Goal: Entertainment & Leisure: Consume media (video, audio)

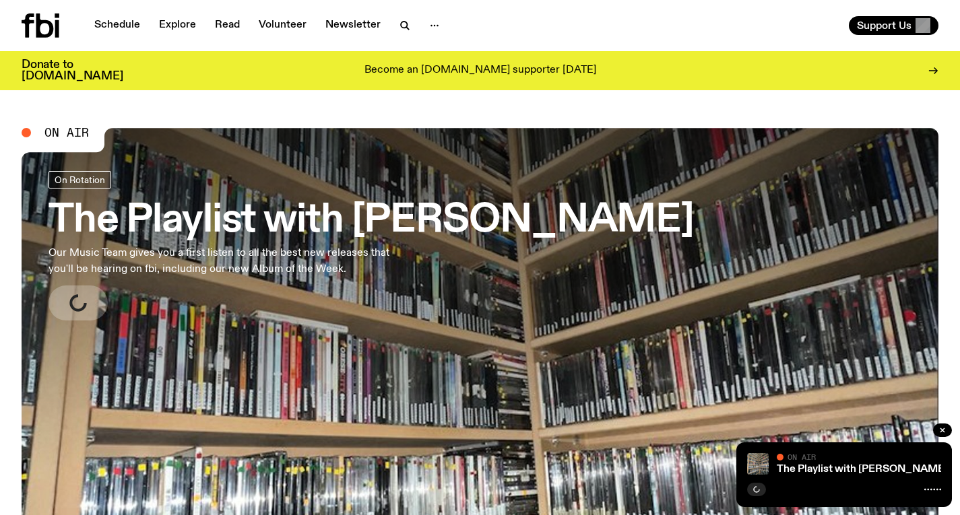
click at [310, 238] on h3 "The Playlist with [PERSON_NAME]" at bounding box center [370, 221] width 645 height 38
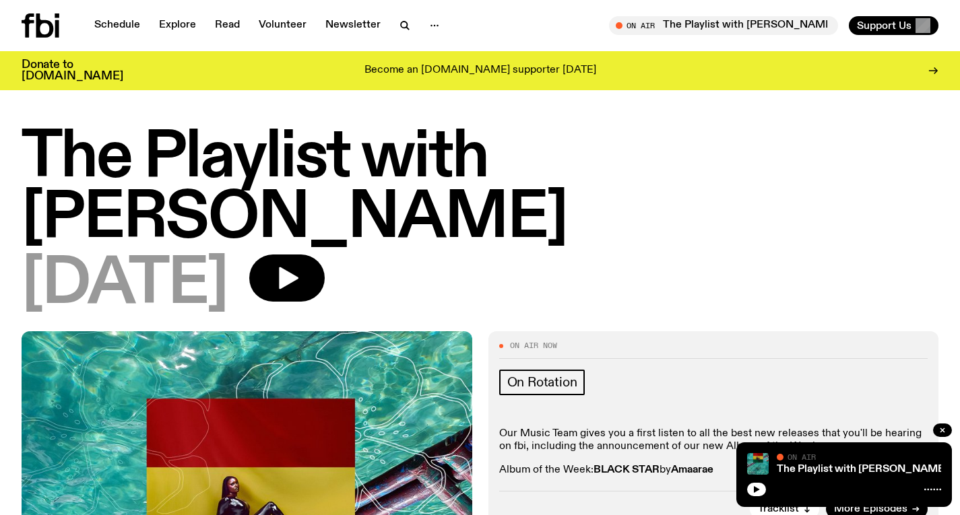
click at [35, 32] on icon at bounding box center [41, 25] width 38 height 24
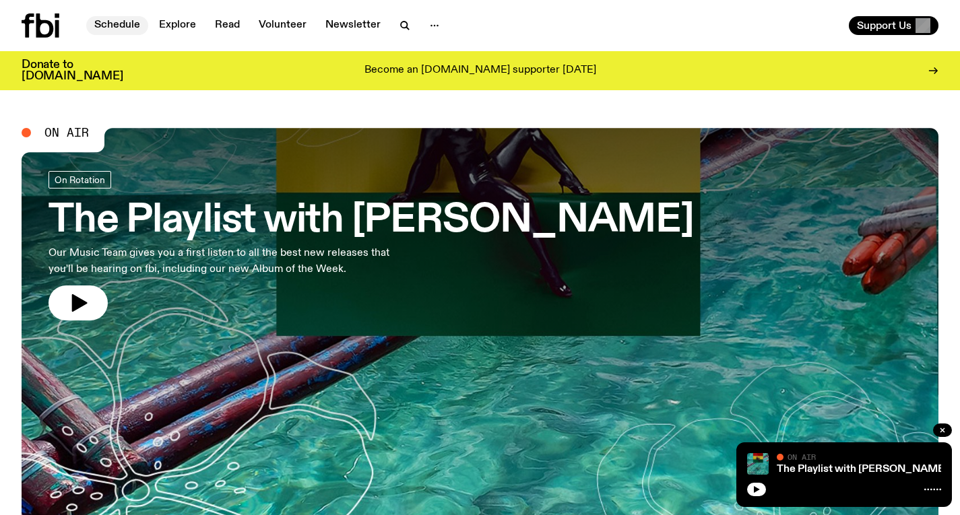
click at [102, 19] on link "Schedule" at bounding box center [117, 25] width 62 height 19
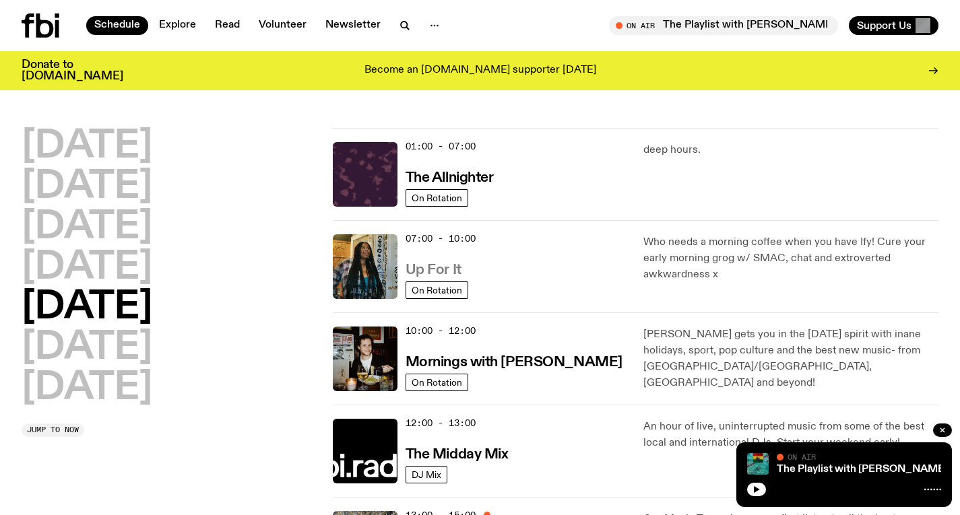
click at [441, 266] on h3 "Up For It" at bounding box center [433, 270] width 56 height 14
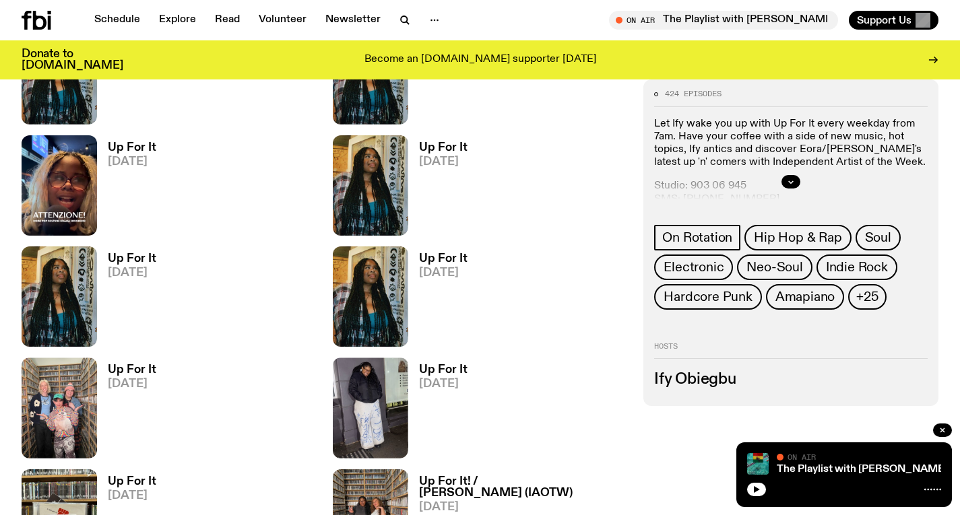
scroll to position [1295, 0]
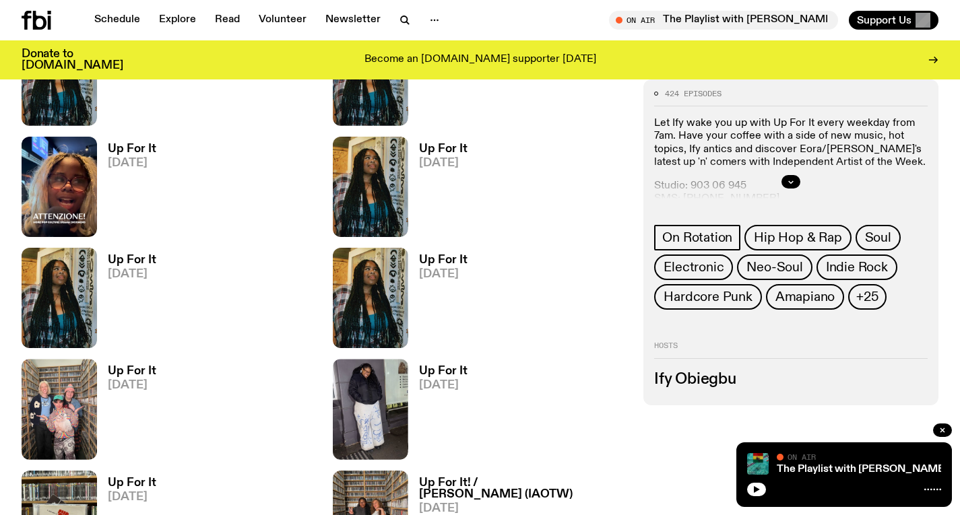
click at [125, 150] on h3 "Up For It" at bounding box center [132, 148] width 48 height 11
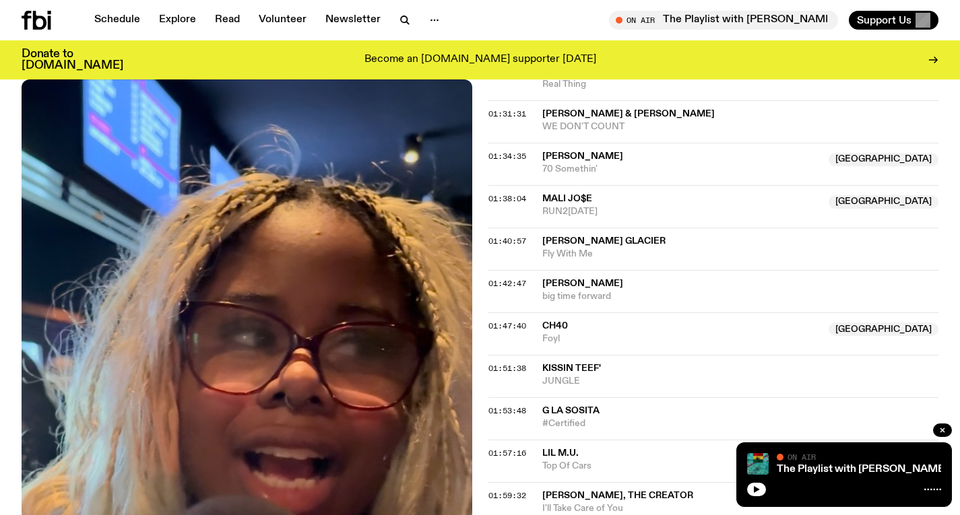
scroll to position [1189, 0]
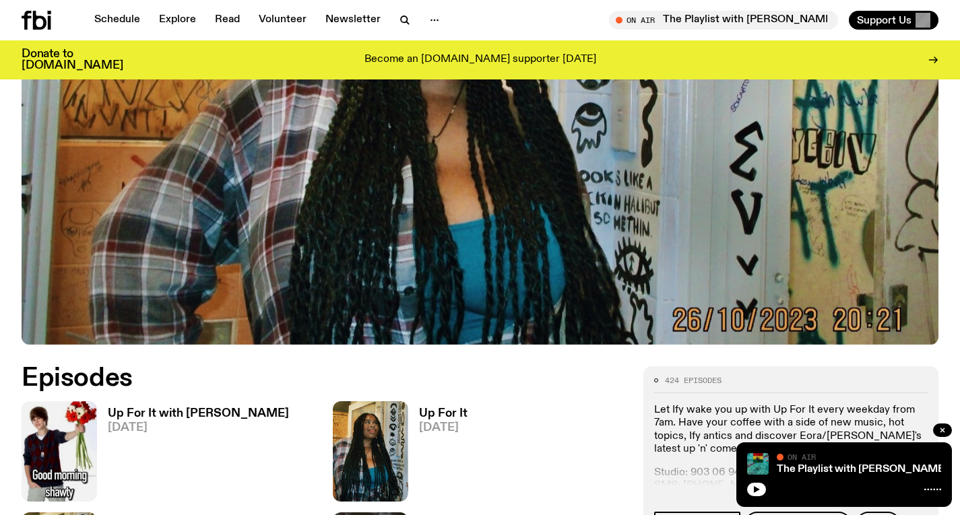
scroll to position [340, 0]
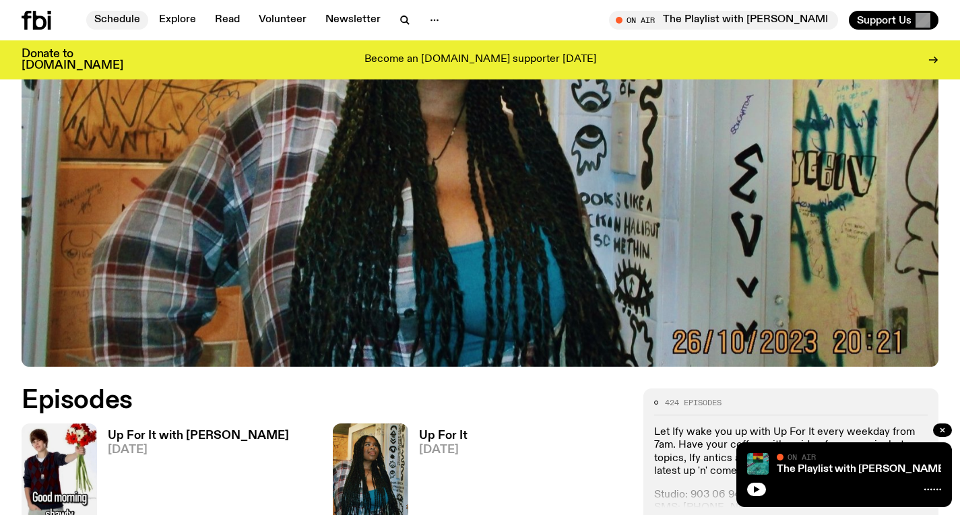
click at [118, 26] on link "Schedule" at bounding box center [117, 20] width 62 height 19
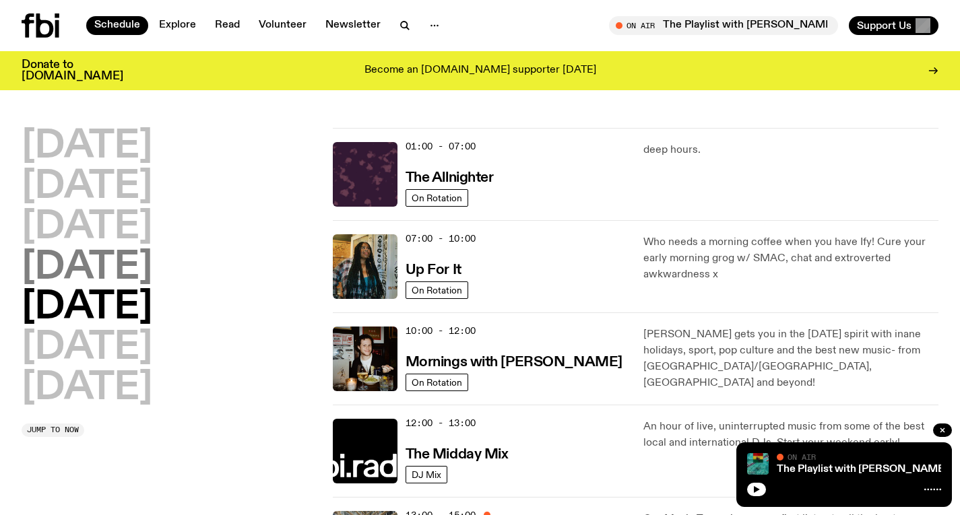
click at [152, 249] on h2 "[DATE]" at bounding box center [87, 268] width 131 height 38
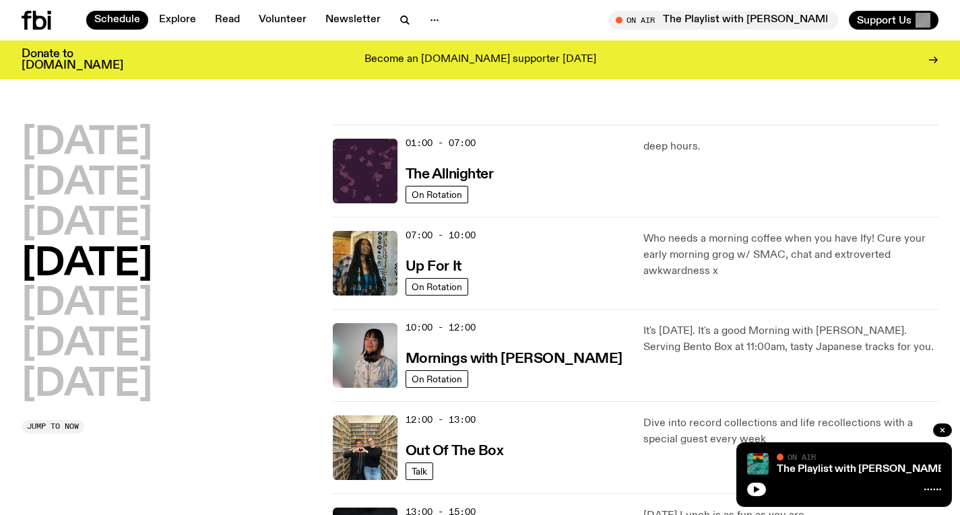
scroll to position [38, 0]
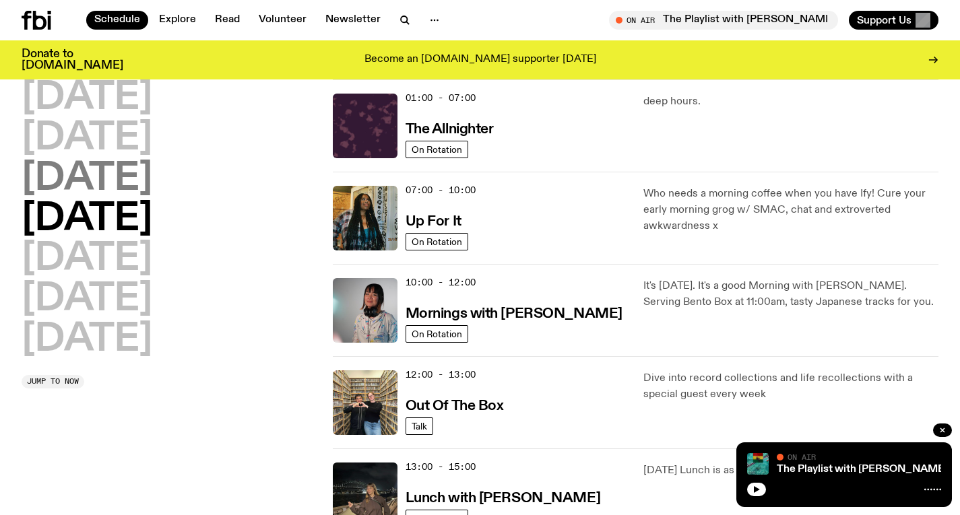
click at [152, 172] on h2 "[DATE]" at bounding box center [87, 179] width 131 height 38
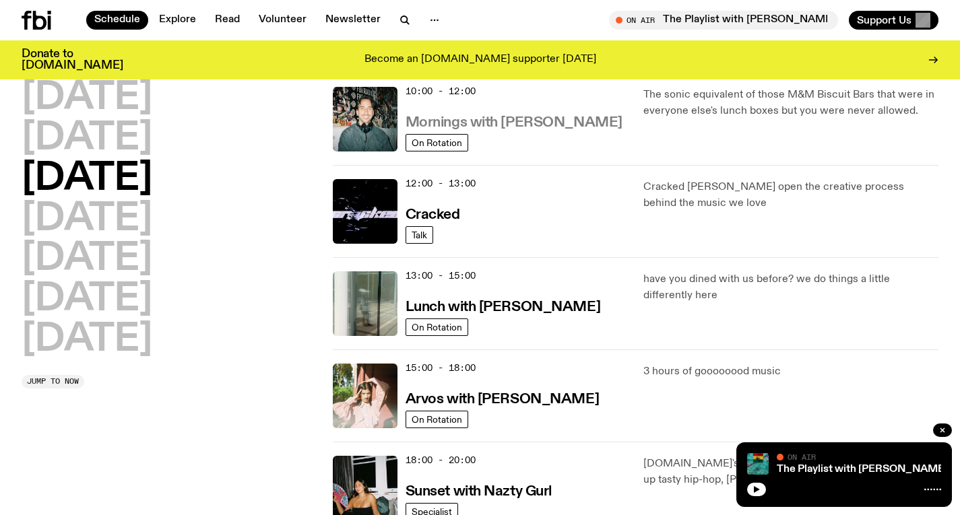
scroll to position [248, 0]
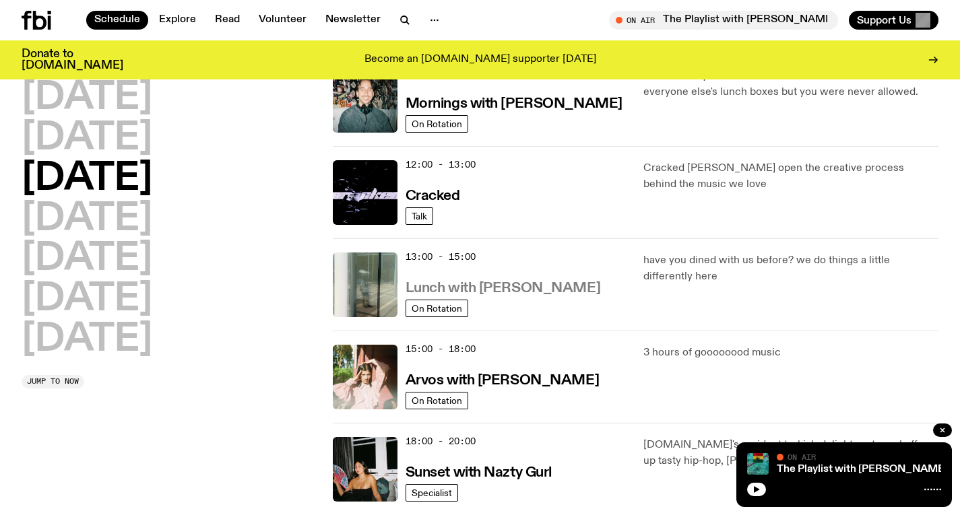
click at [535, 287] on h3 "Lunch with [PERSON_NAME]" at bounding box center [502, 289] width 195 height 14
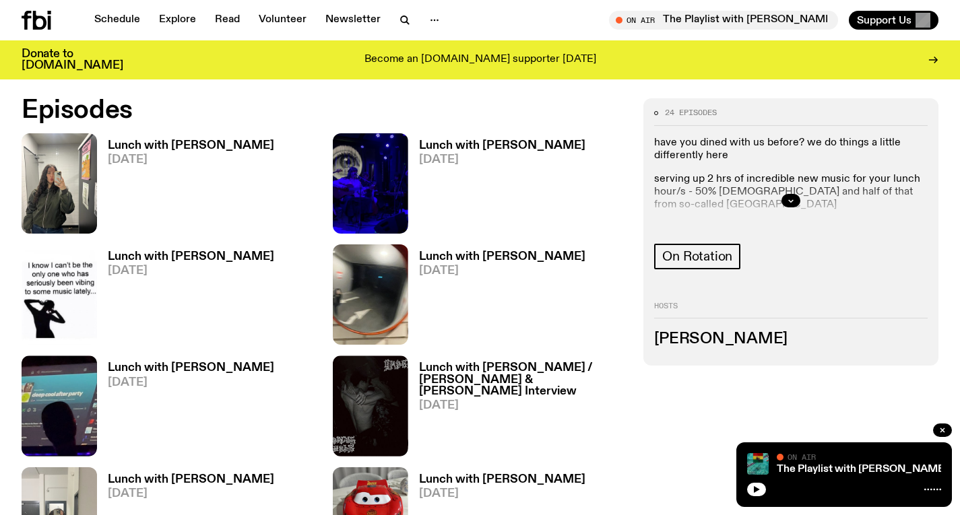
scroll to position [626, 0]
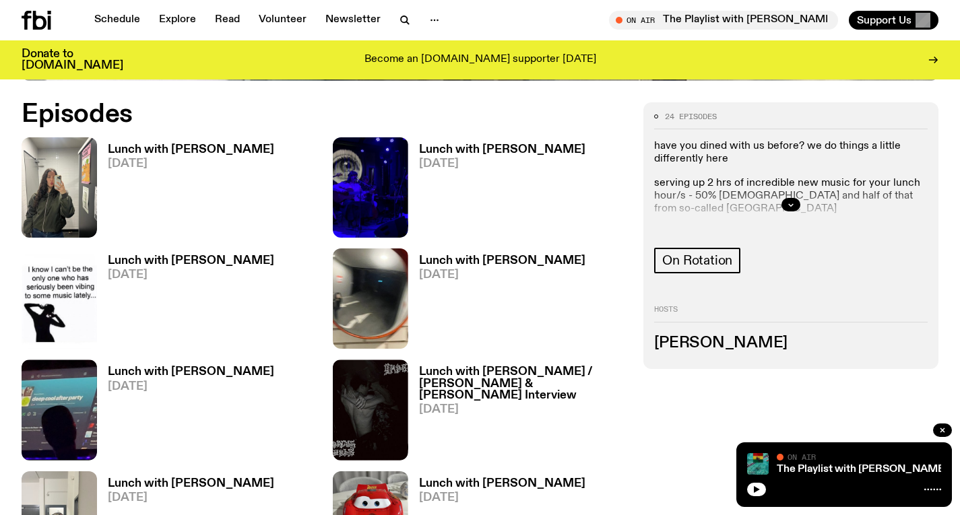
click at [127, 381] on span "[DATE]" at bounding box center [191, 386] width 166 height 11
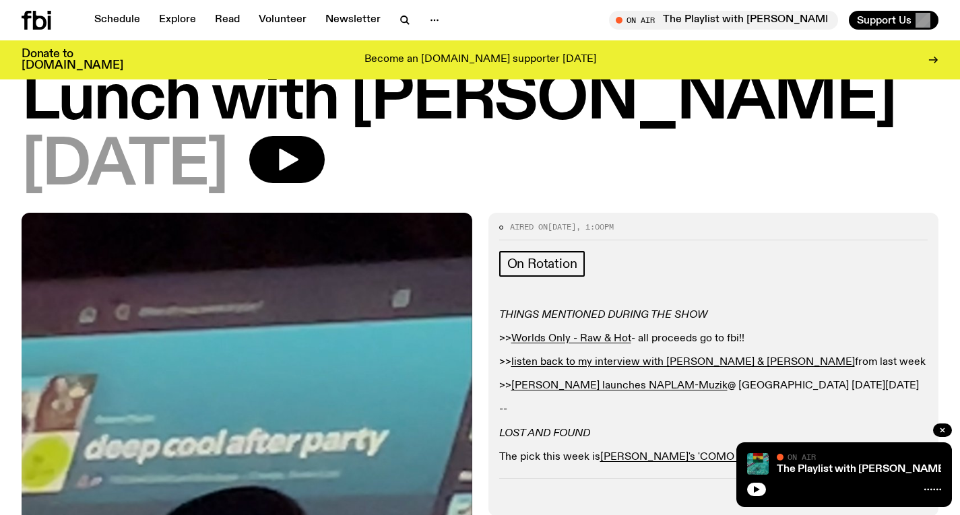
scroll to position [46, 0]
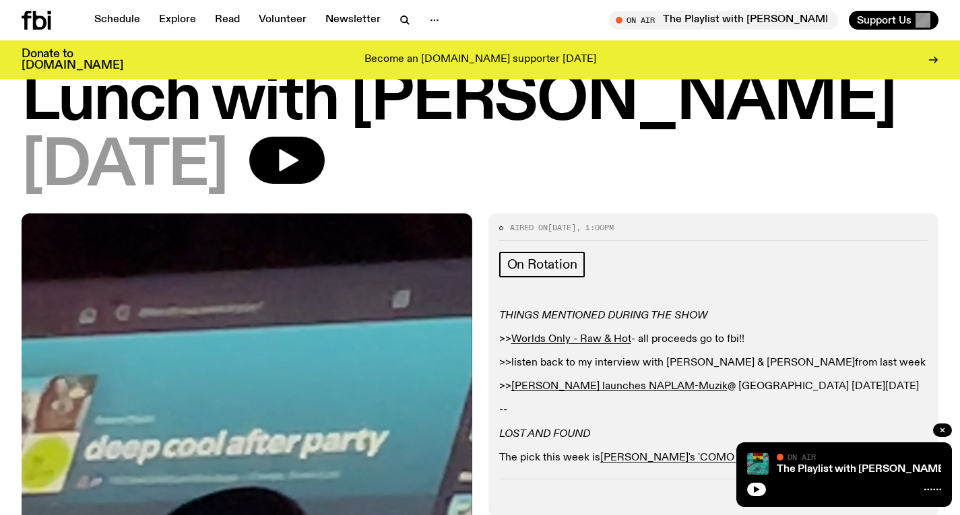
click at [628, 368] on link "listen back to my interview with [PERSON_NAME] & [PERSON_NAME]" at bounding box center [682, 363] width 343 height 11
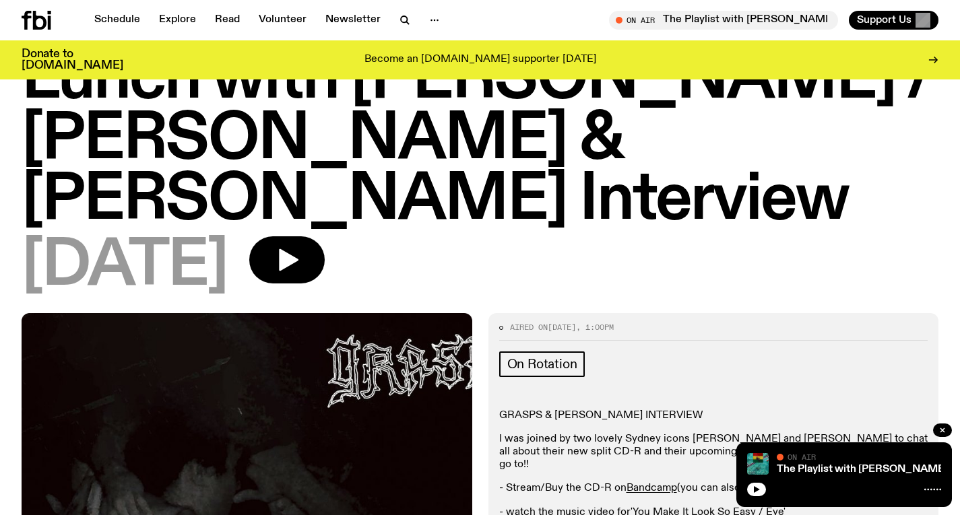
scroll to position [6, 0]
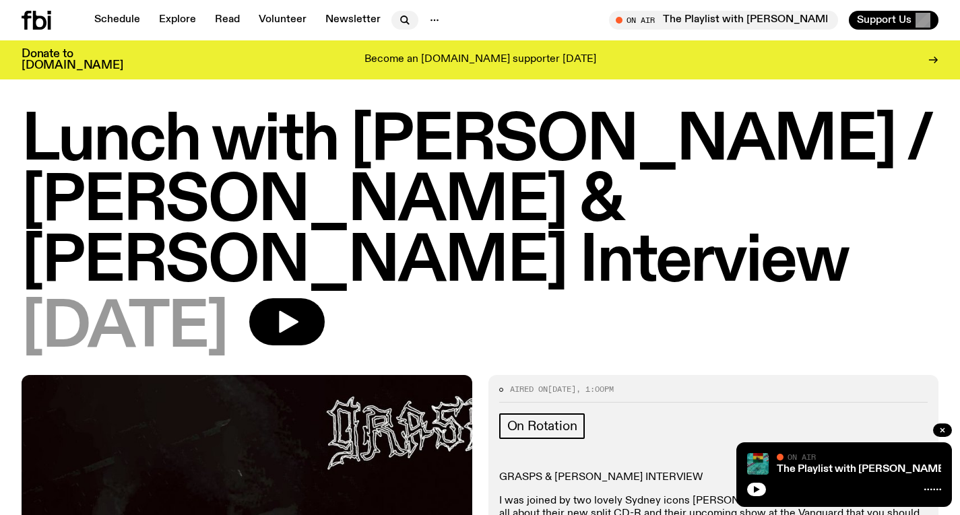
click at [397, 27] on icon "button" at bounding box center [405, 20] width 16 height 16
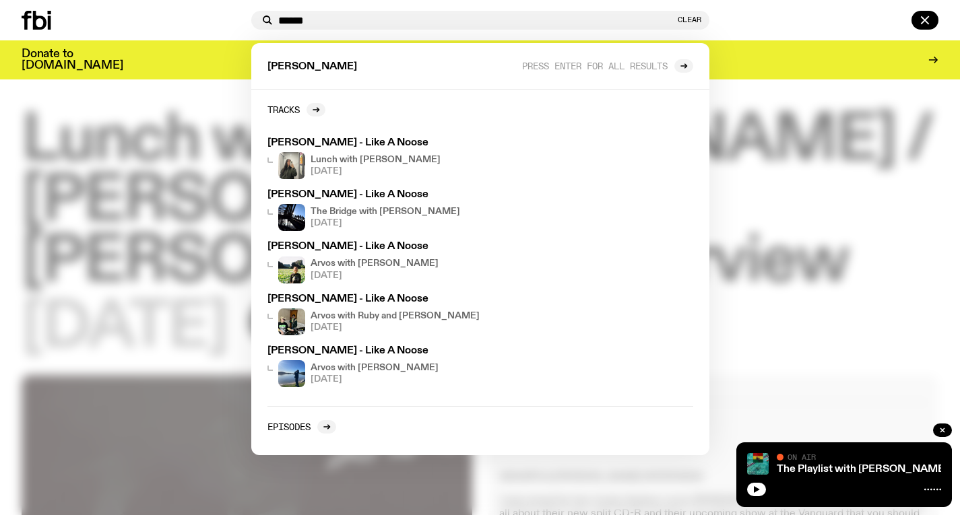
type input "******"
